Goal: Transaction & Acquisition: Purchase product/service

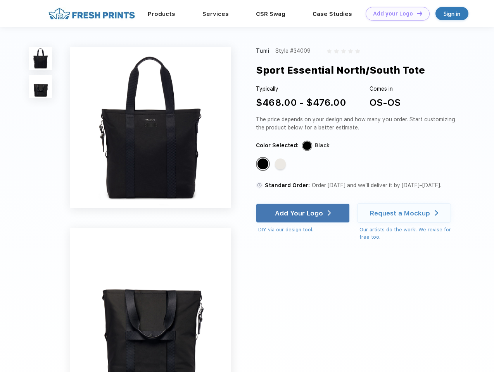
click at [395, 14] on link "Add your Logo Design Tool" at bounding box center [398, 14] width 64 height 14
click at [0, 0] on div "Design Tool" at bounding box center [0, 0] width 0 height 0
click at [416, 13] on link "Add your Logo Design Tool" at bounding box center [398, 14] width 64 height 14
click at [41, 58] on img at bounding box center [40, 58] width 23 height 23
click at [41, 87] on img at bounding box center [40, 86] width 23 height 23
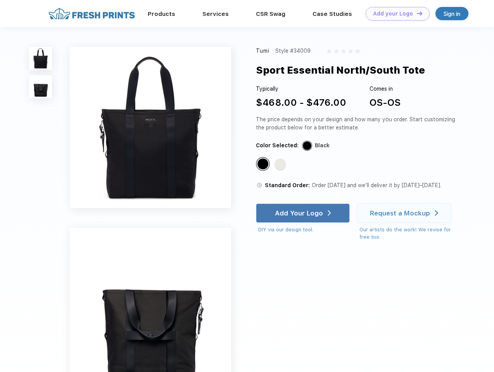
click at [264, 164] on div "Standard Color" at bounding box center [262, 164] width 11 height 11
click at [281, 164] on div "Standard Color" at bounding box center [280, 164] width 11 height 11
click at [304, 213] on div "Add Your Logo" at bounding box center [299, 213] width 48 height 8
click at [405, 213] on div "Request a Mockup" at bounding box center [400, 213] width 60 height 8
